Goal: Information Seeking & Learning: Learn about a topic

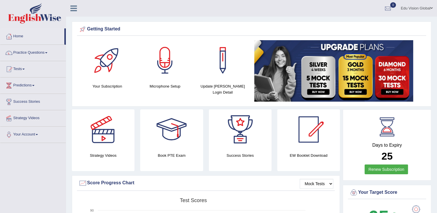
click at [115, 64] on div at bounding box center [107, 60] width 40 height 40
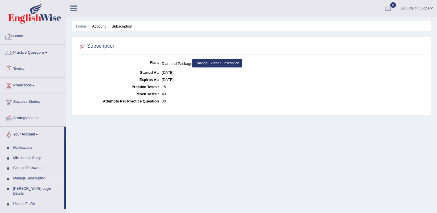
click at [25, 38] on link "Home" at bounding box center [32, 35] width 65 height 14
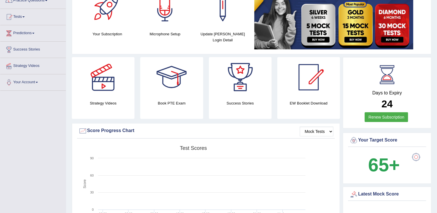
scroll to position [57, 0]
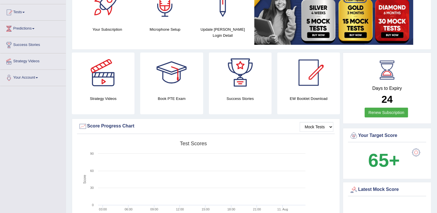
click at [112, 82] on div at bounding box center [103, 73] width 40 height 40
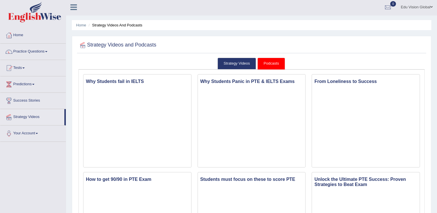
scroll to position [1, 0]
click at [248, 68] on link "Strategy Videos" at bounding box center [236, 64] width 38 height 12
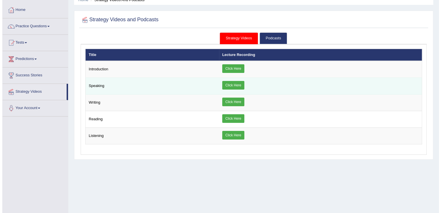
scroll to position [26, 0]
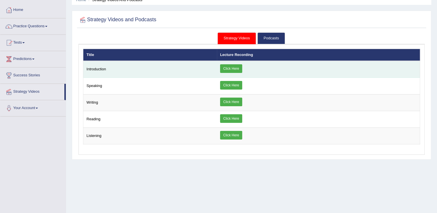
click at [232, 69] on link "Click Here" at bounding box center [231, 68] width 22 height 9
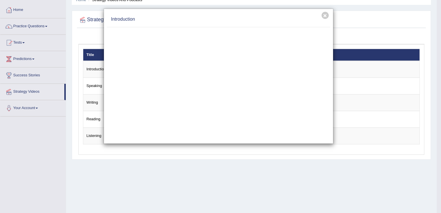
click at [327, 20] on div "Introduction" at bounding box center [218, 20] width 223 height 16
click at [326, 16] on button "×" at bounding box center [325, 15] width 7 height 7
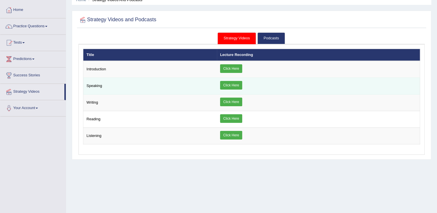
click at [236, 82] on link "Click Here" at bounding box center [231, 85] width 22 height 9
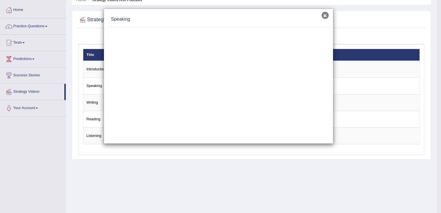
click at [326, 15] on button "×" at bounding box center [325, 15] width 7 height 7
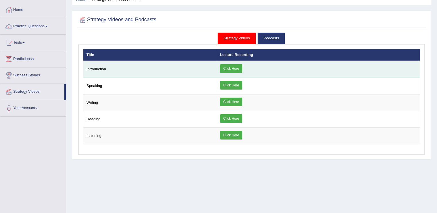
click at [219, 70] on td "Click Here" at bounding box center [318, 69] width 203 height 17
click at [231, 69] on link "Click Here" at bounding box center [231, 68] width 22 height 9
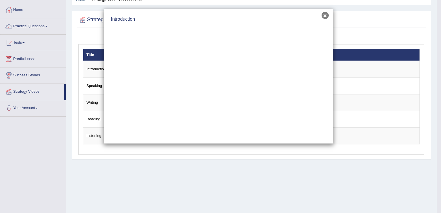
click at [323, 17] on button "×" at bounding box center [325, 15] width 7 height 7
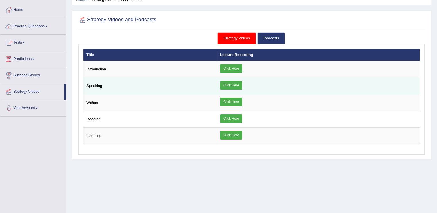
click at [234, 86] on link "Click Here" at bounding box center [231, 85] width 22 height 9
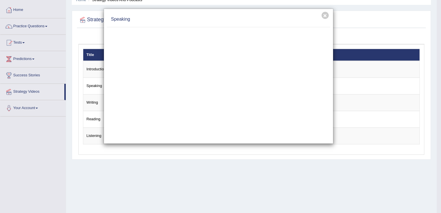
scroll to position [0, 0]
